Goal: Information Seeking & Learning: Compare options

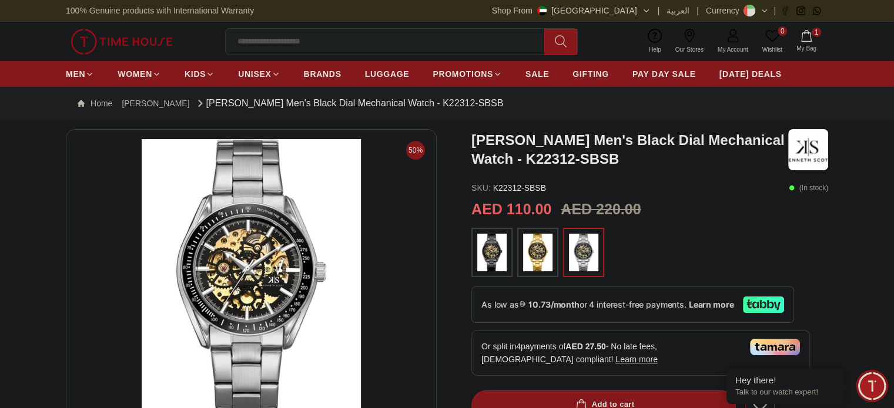
click at [492, 231] on div at bounding box center [491, 252] width 41 height 49
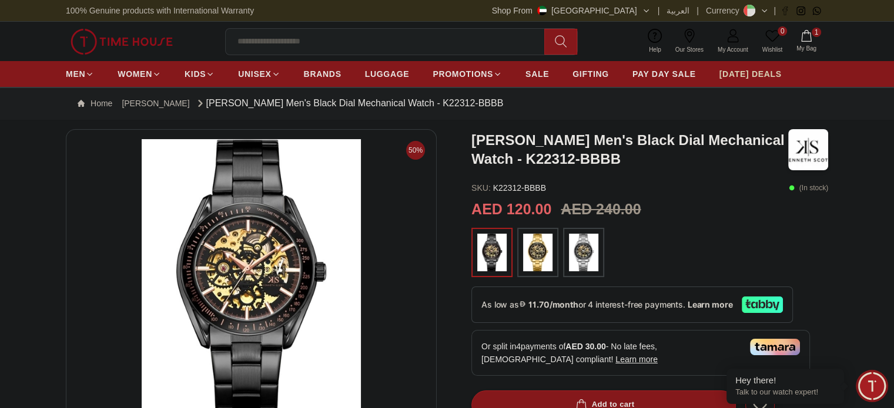
click at [777, 66] on link "[DATE] DEALS" at bounding box center [750, 73] width 62 height 21
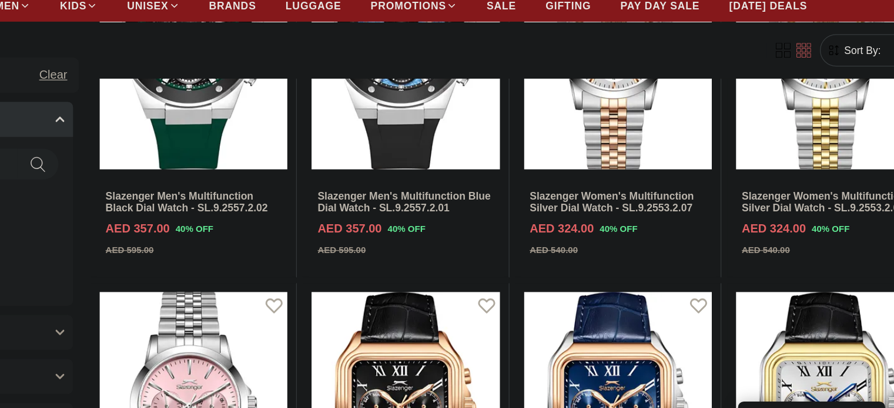
scroll to position [777, 0]
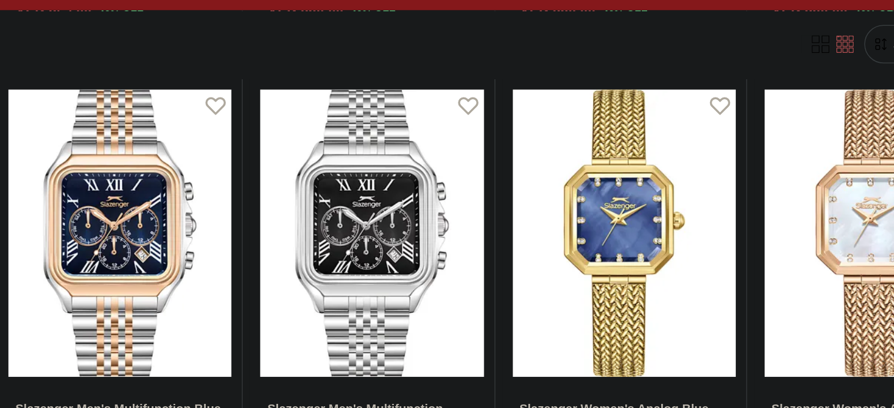
scroll to position [1523, 0]
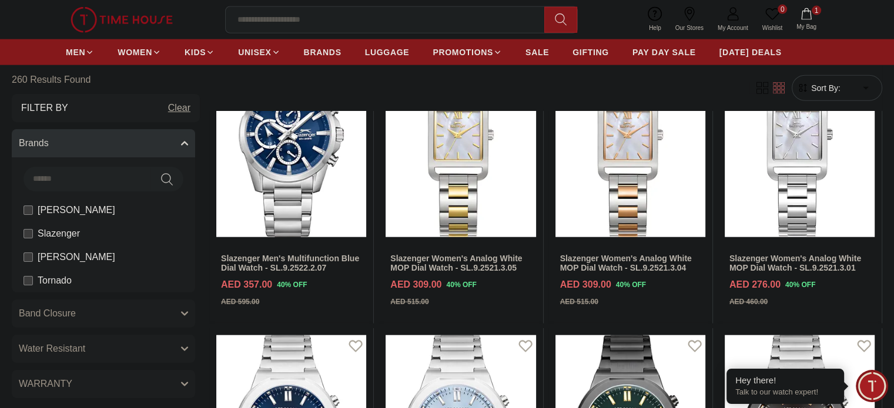
scroll to position [2723, 0]
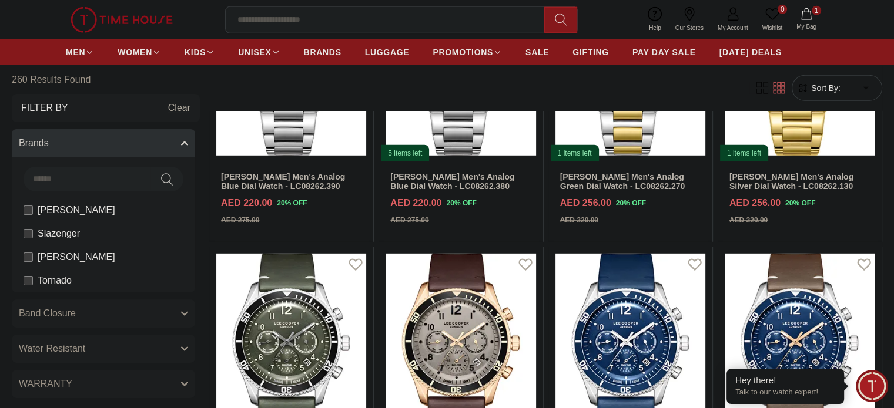
scroll to position [3429, 0]
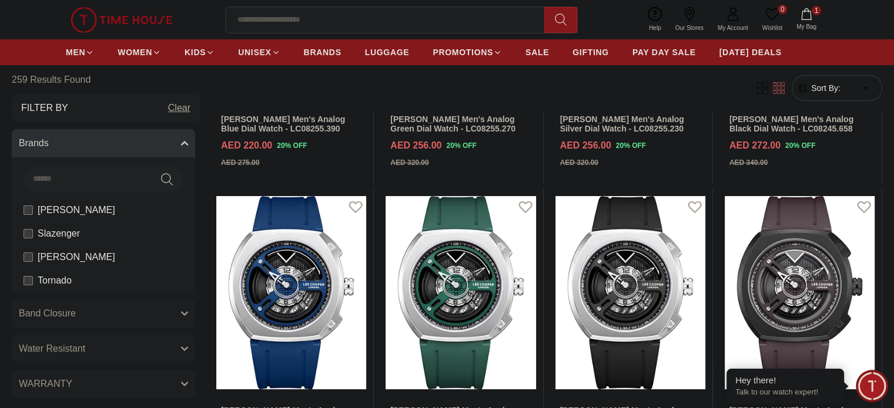
scroll to position [4364, 0]
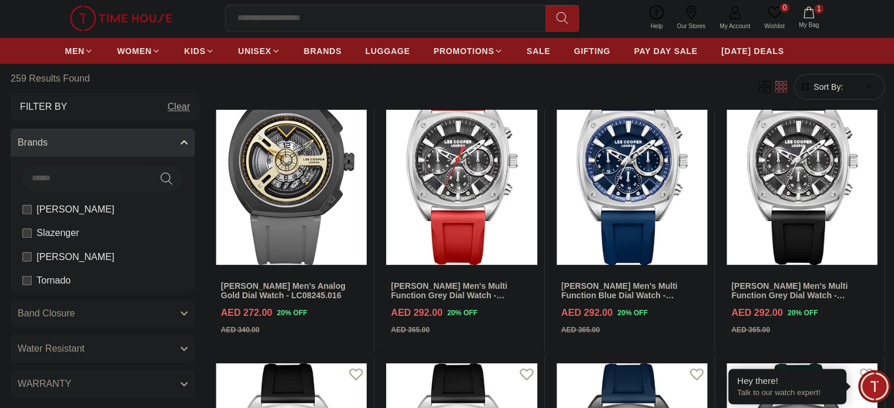
scroll to position [4775, 0]
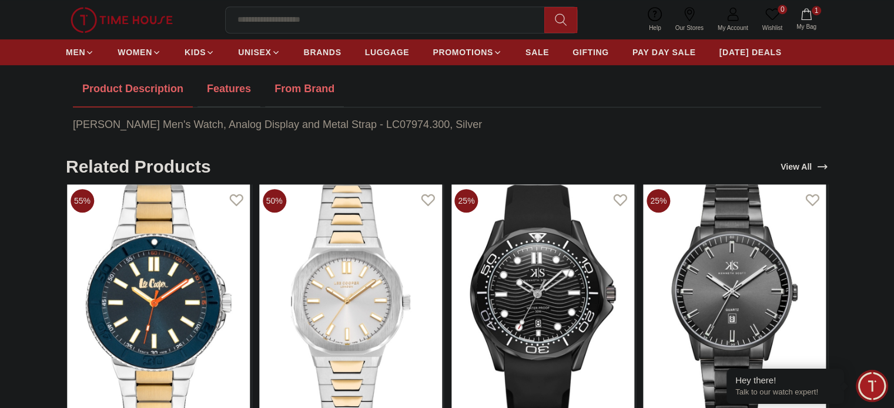
scroll to position [653, 0]
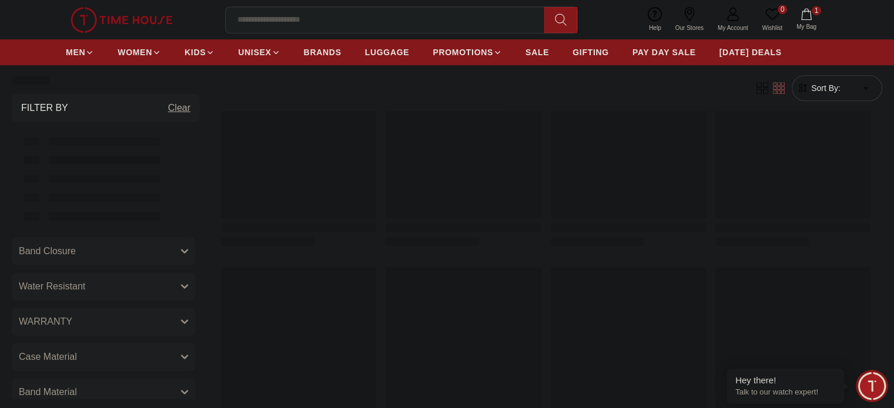
scroll to position [1532, 0]
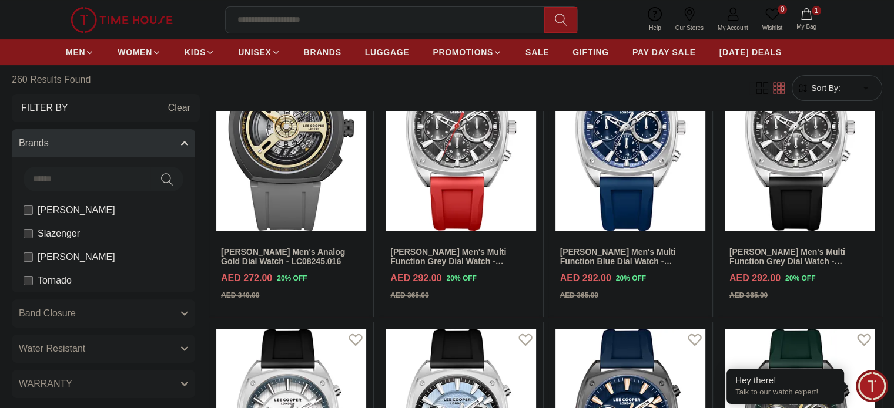
scroll to position [4814, 0]
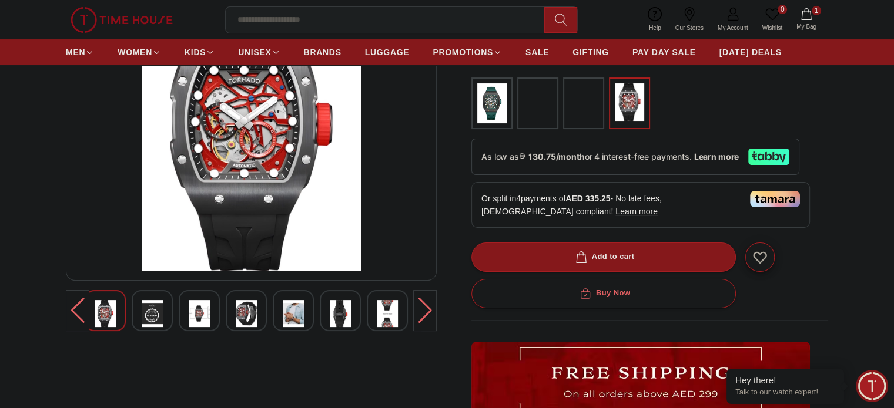
scroll to position [154, 0]
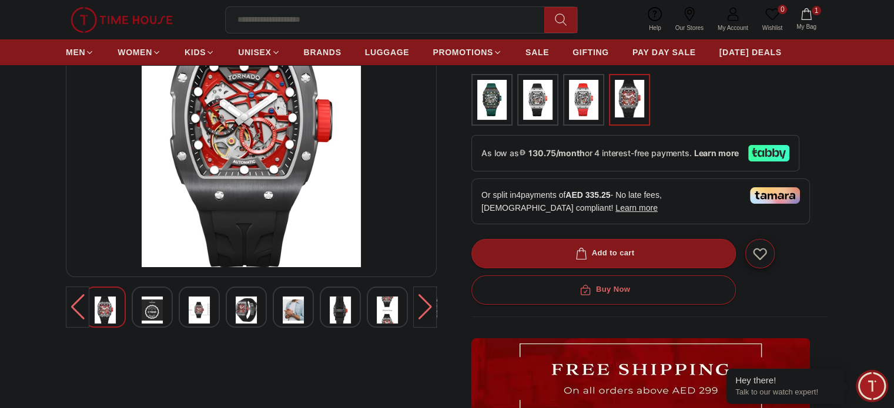
click at [160, 310] on img at bounding box center [152, 310] width 21 height 27
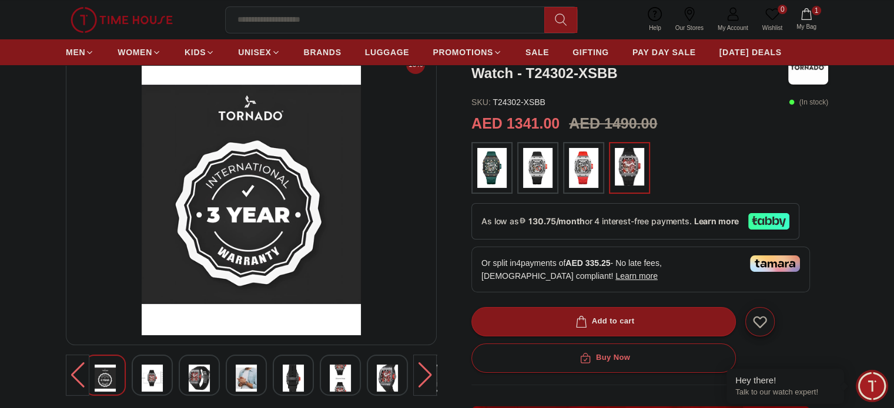
scroll to position [79, 0]
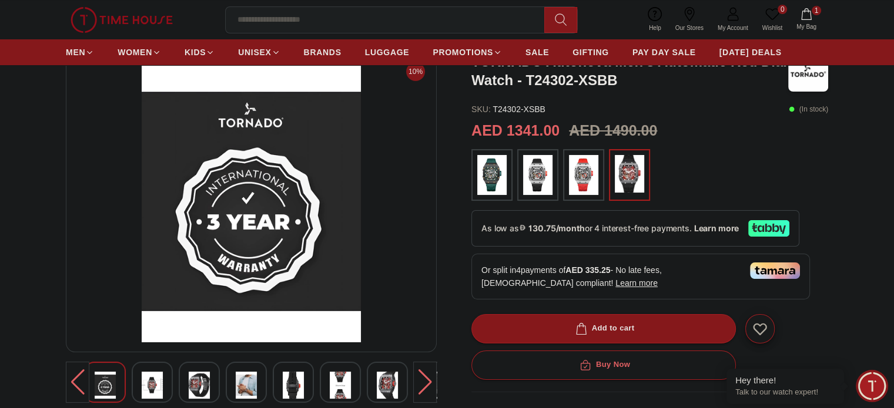
click at [198, 385] on img at bounding box center [199, 385] width 21 height 27
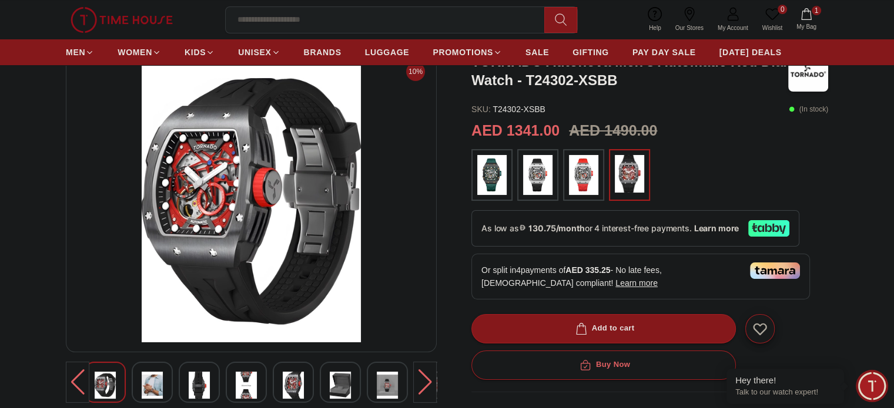
click at [492, 177] on img at bounding box center [491, 175] width 29 height 40
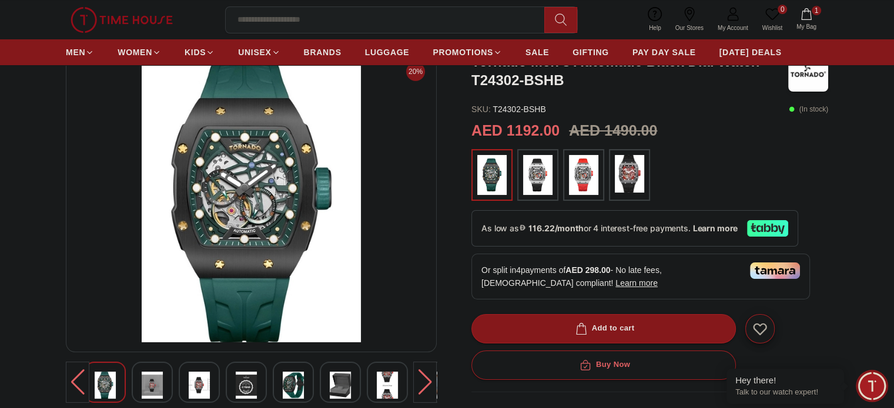
click at [542, 166] on img at bounding box center [537, 175] width 29 height 40
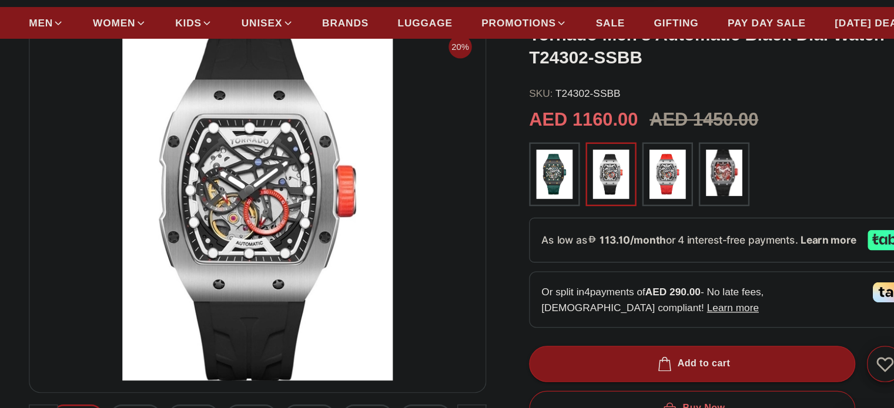
scroll to position [79, 0]
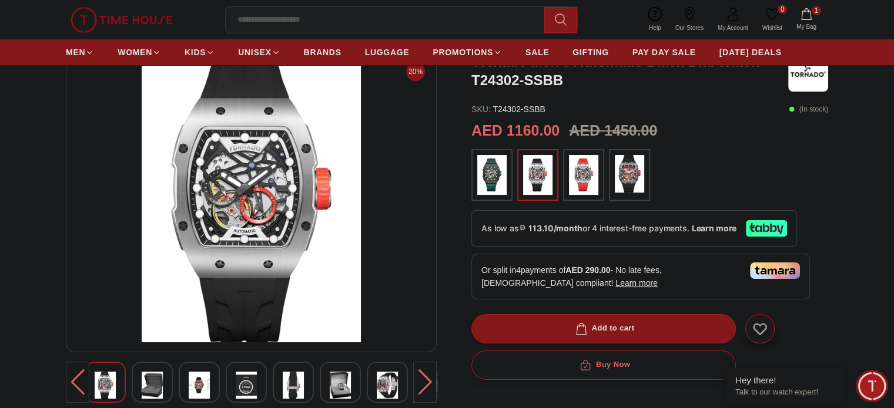
click at [199, 396] on img at bounding box center [199, 385] width 21 height 27
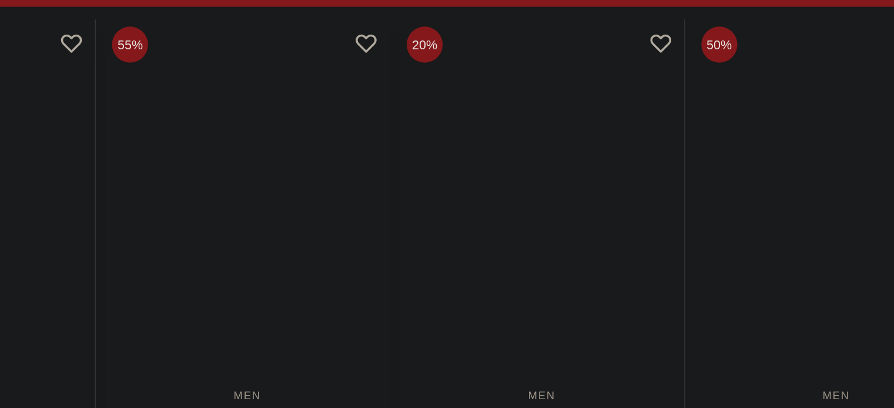
scroll to position [805, 0]
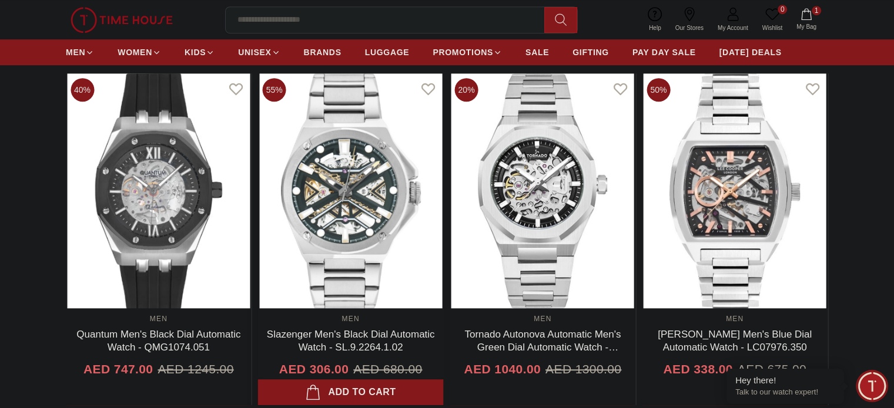
click at [321, 296] on img at bounding box center [351, 190] width 186 height 235
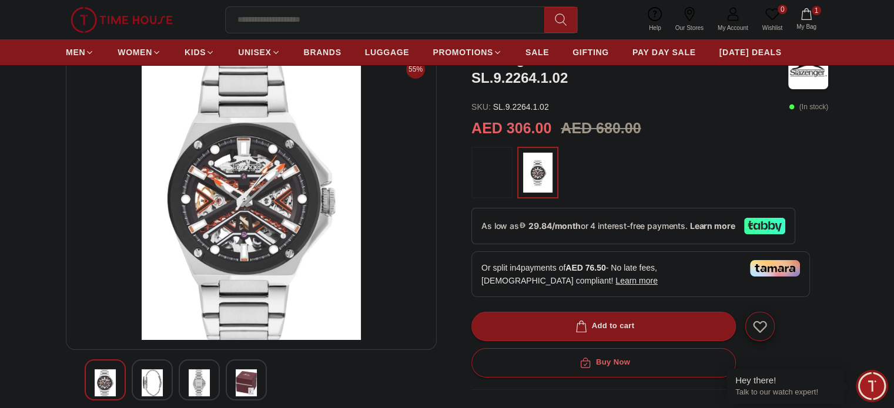
scroll to position [85, 0]
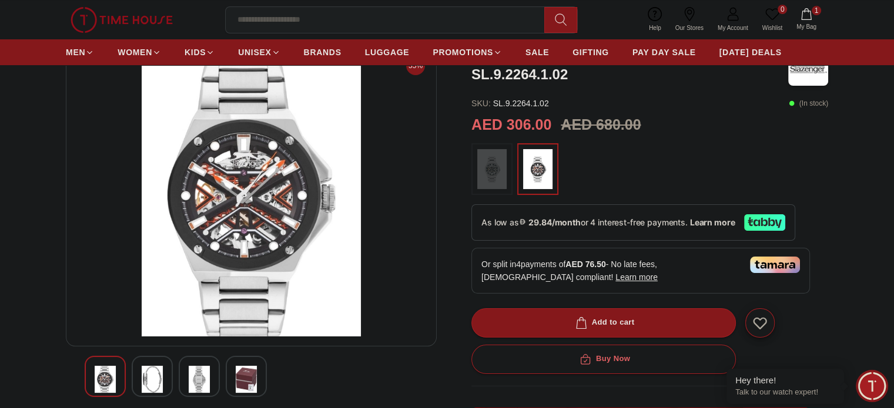
click at [159, 369] on img at bounding box center [152, 379] width 21 height 27
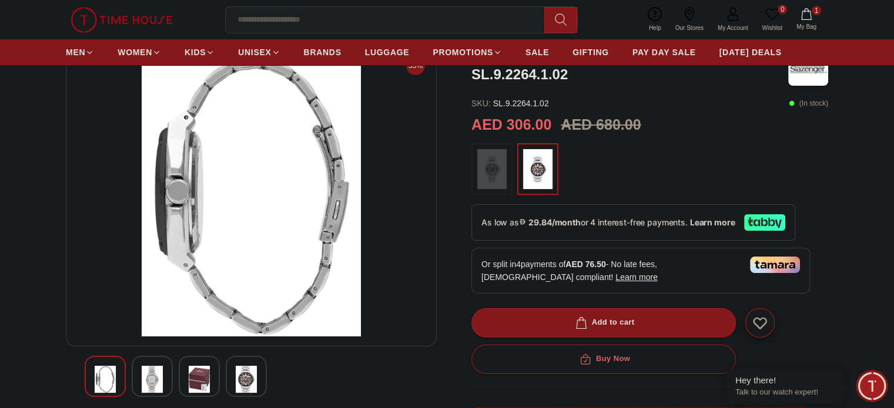
click at [202, 367] on img at bounding box center [199, 379] width 21 height 27
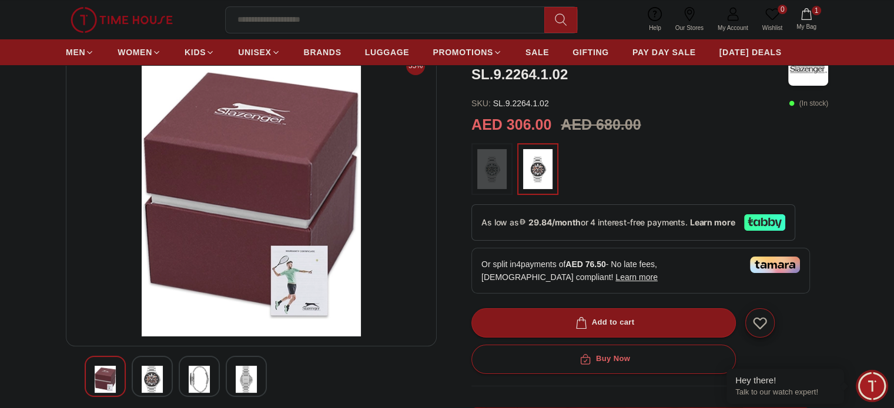
click at [253, 377] on div at bounding box center [251, 376] width 333 height 41
click at [253, 377] on img at bounding box center [246, 379] width 21 height 27
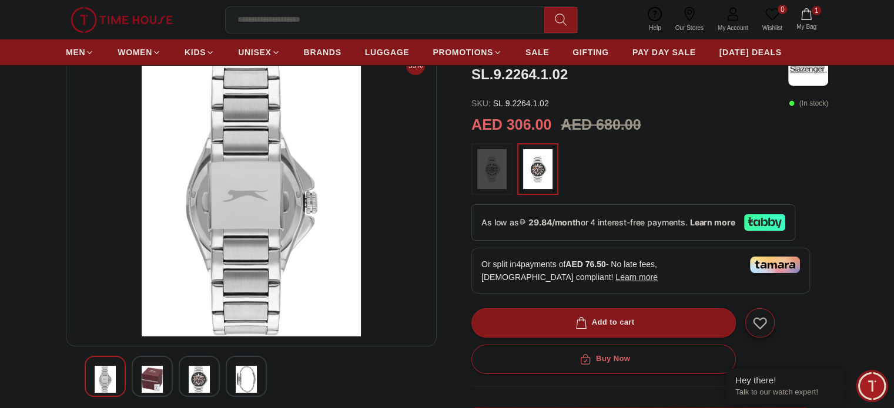
click at [108, 381] on img at bounding box center [105, 379] width 21 height 27
click at [157, 377] on img at bounding box center [152, 379] width 21 height 27
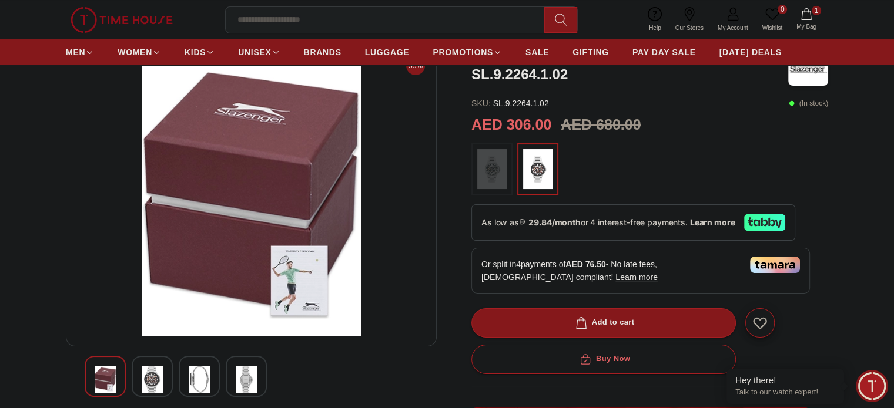
click at [184, 378] on div at bounding box center [199, 376] width 41 height 41
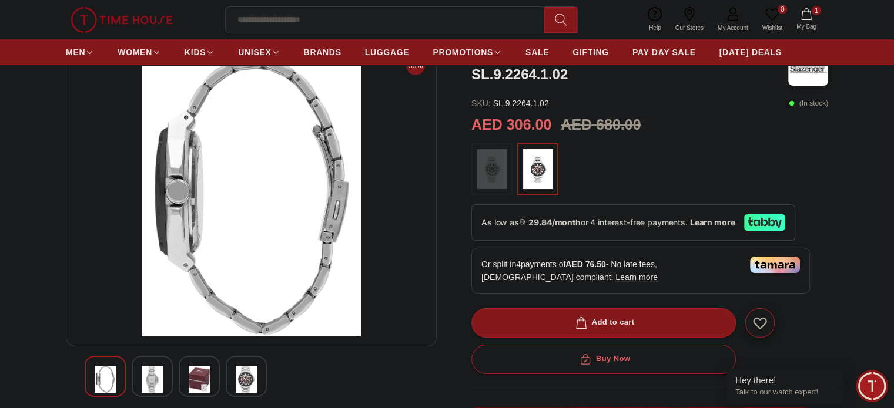
click at [260, 385] on div at bounding box center [246, 376] width 41 height 41
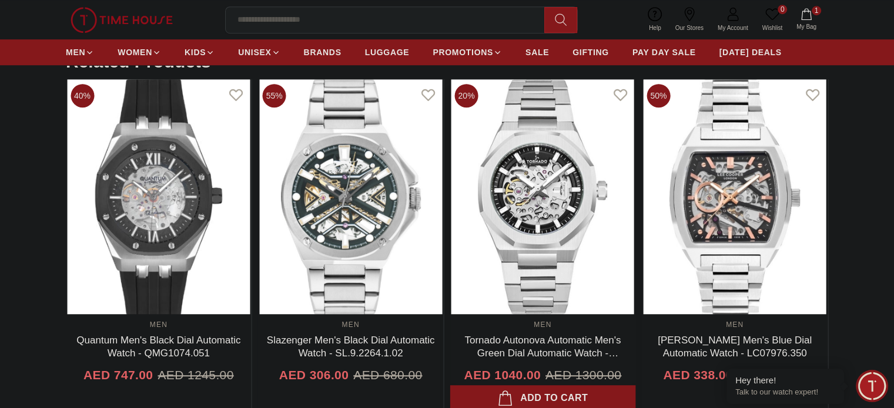
scroll to position [787, 0]
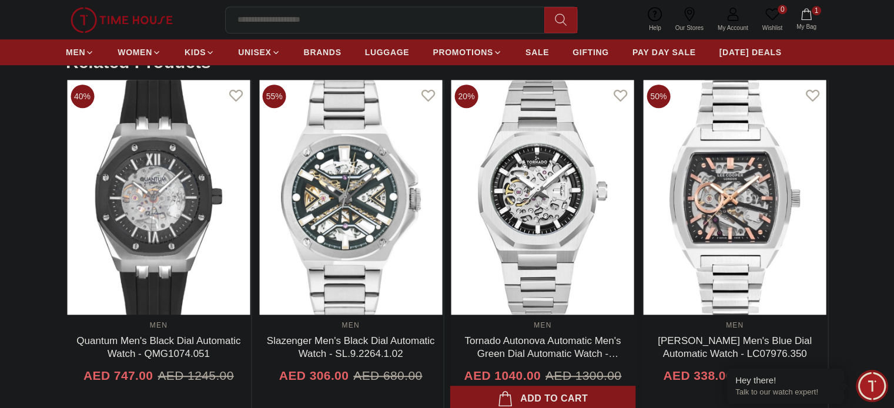
click at [509, 339] on link "Tornado Autonova Automatic Men's Green Dial Automatic Watch - T24303-TBTH" at bounding box center [542, 353] width 156 height 37
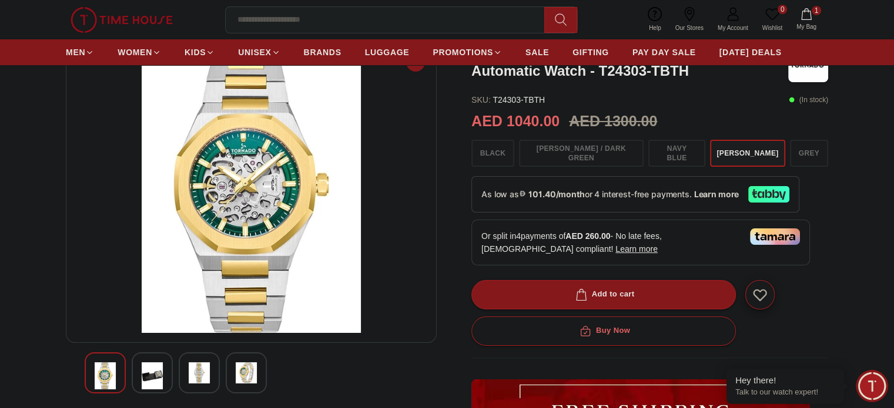
scroll to position [87, 0]
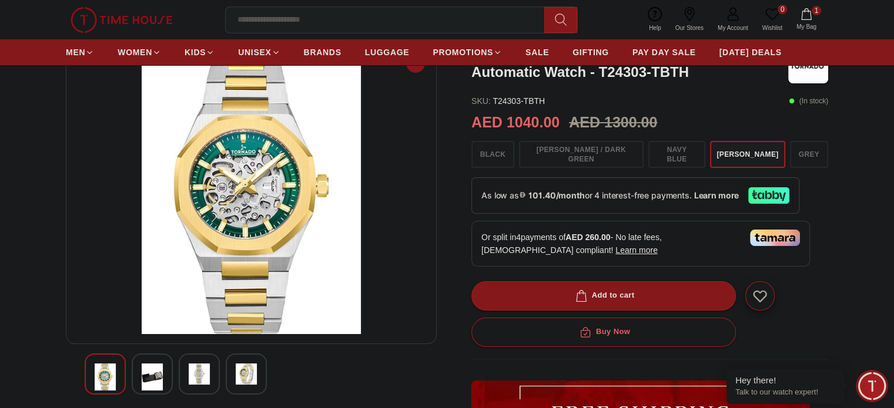
click at [189, 377] on img at bounding box center [199, 374] width 21 height 21
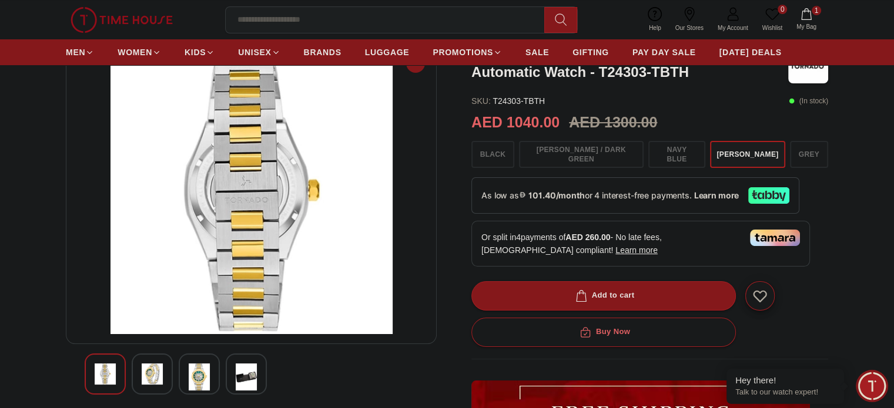
click at [244, 374] on img at bounding box center [246, 377] width 21 height 27
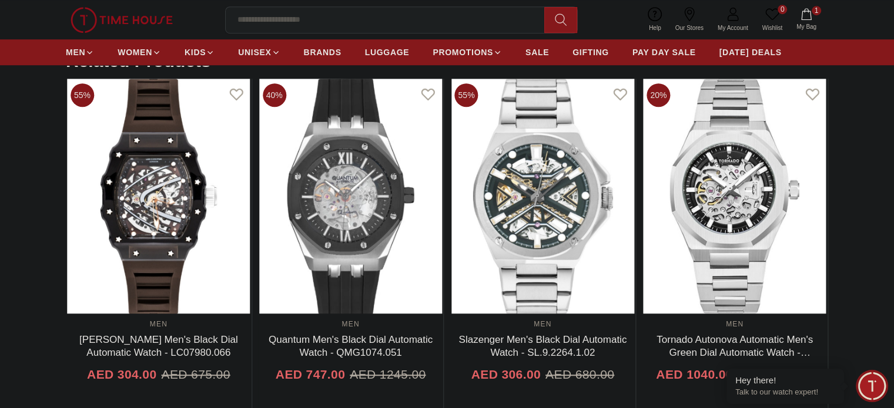
scroll to position [777, 0]
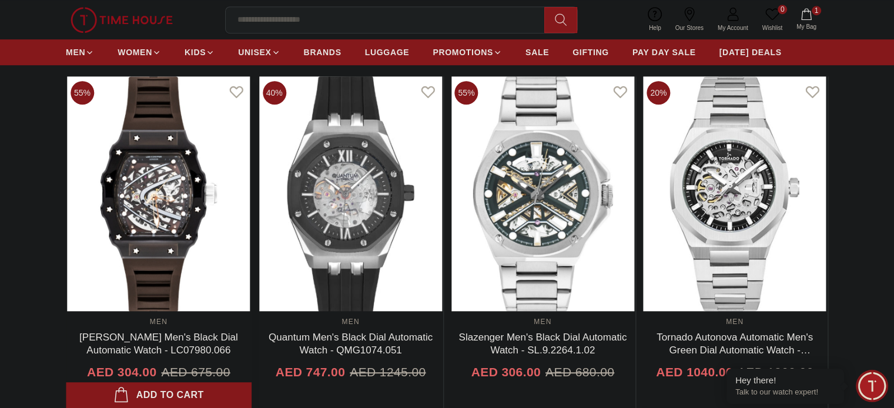
click at [130, 325] on div "MEN [PERSON_NAME] Men's Black Dial Automatic Watch - LC07980.066 AED 304.00 AED…" at bounding box center [159, 359] width 186 height 97
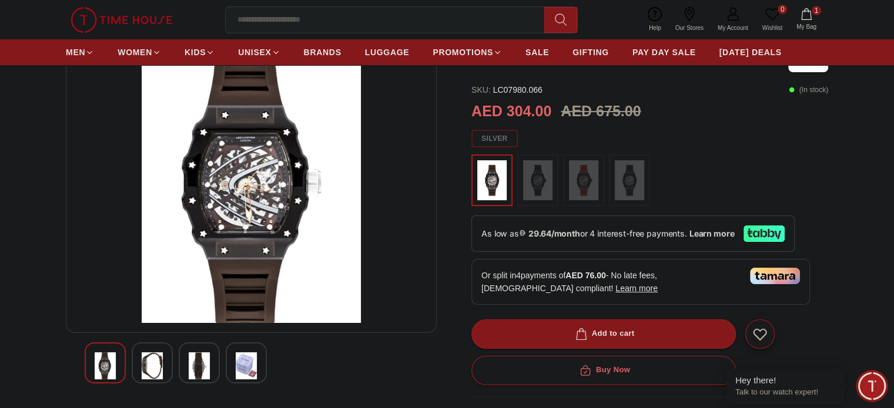
scroll to position [103, 0]
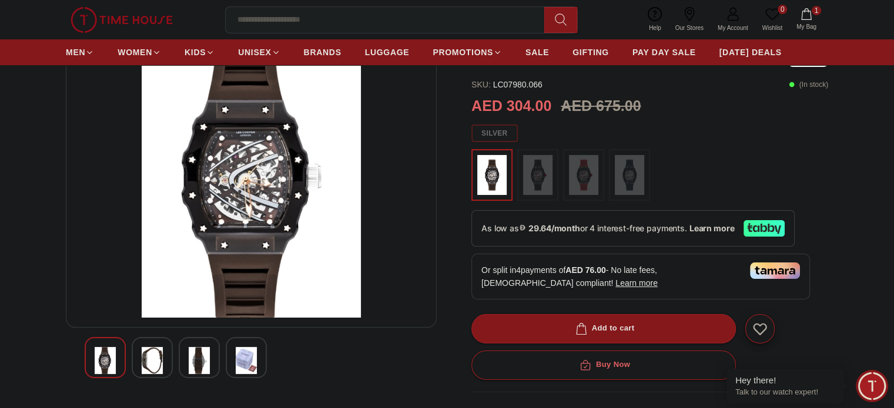
click at [209, 368] on img at bounding box center [199, 360] width 21 height 27
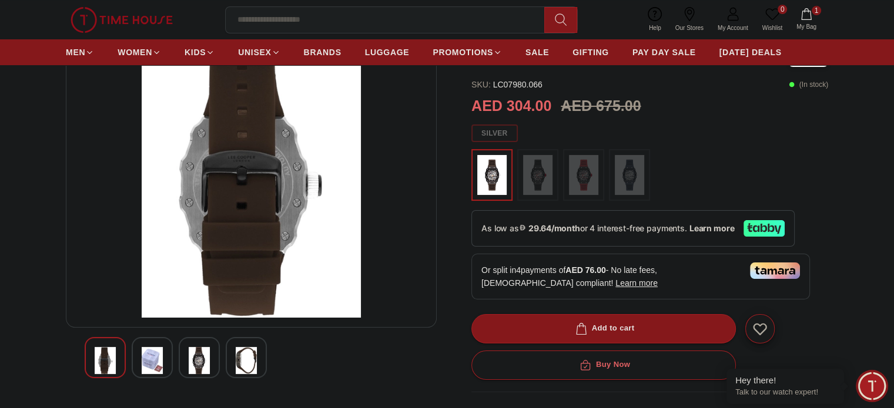
click at [143, 368] on img at bounding box center [152, 360] width 21 height 27
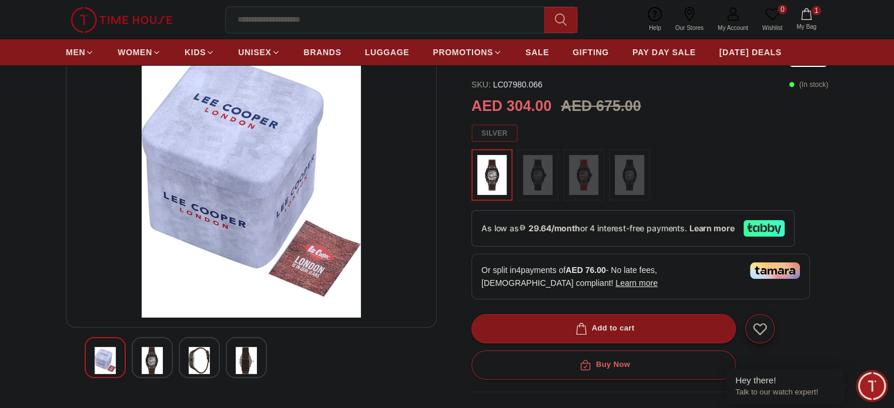
click at [111, 368] on img at bounding box center [105, 360] width 21 height 27
click at [155, 360] on img at bounding box center [152, 360] width 21 height 27
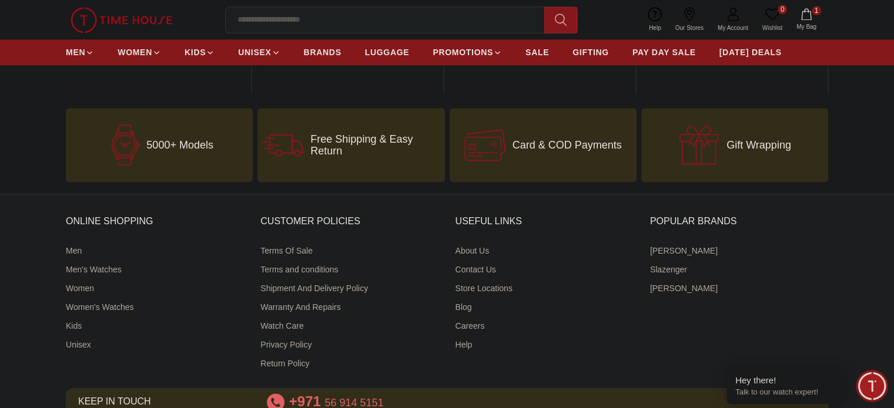
scroll to position [1513, 0]
